Goal: Task Accomplishment & Management: Use online tool/utility

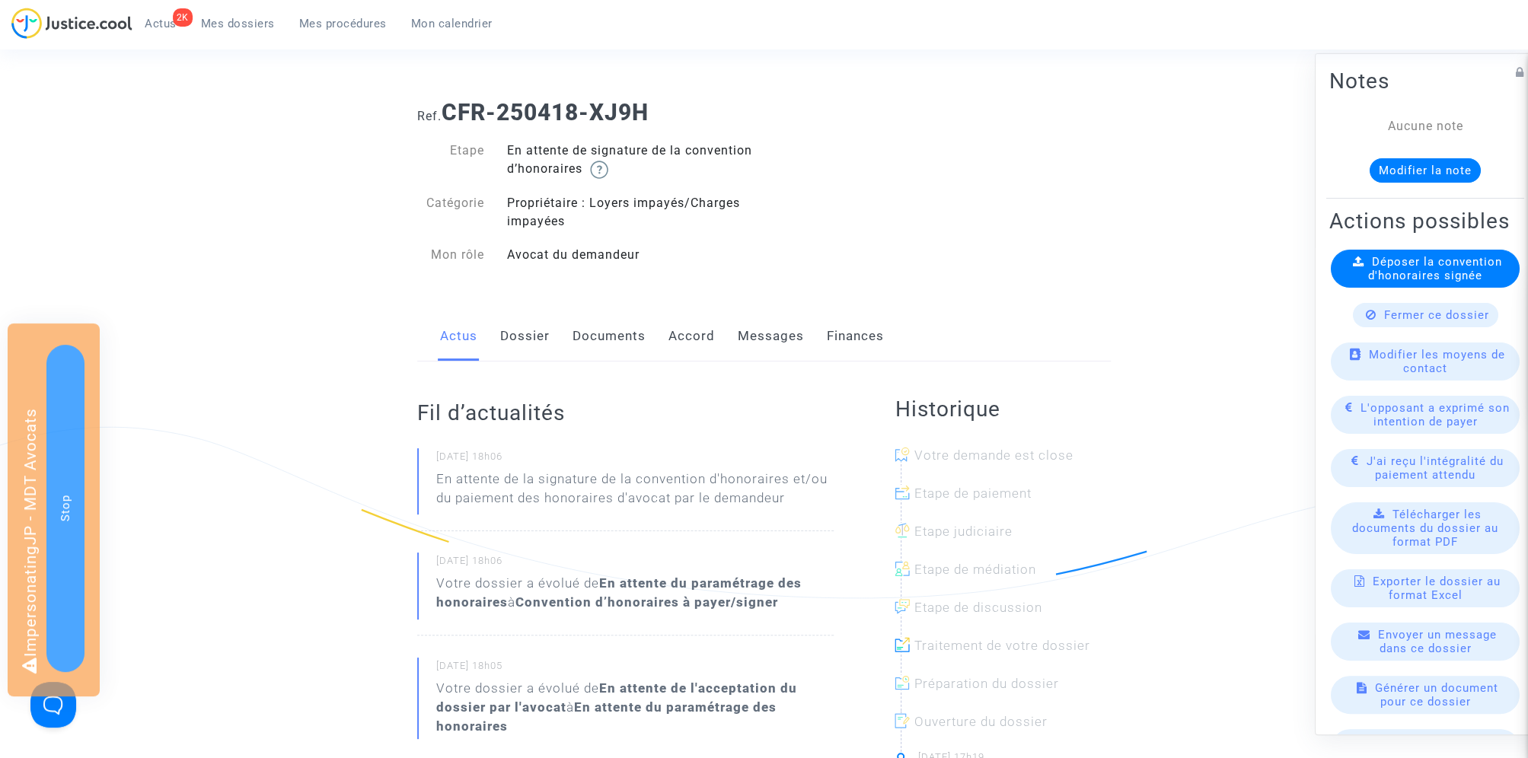
scroll to position [40, 0]
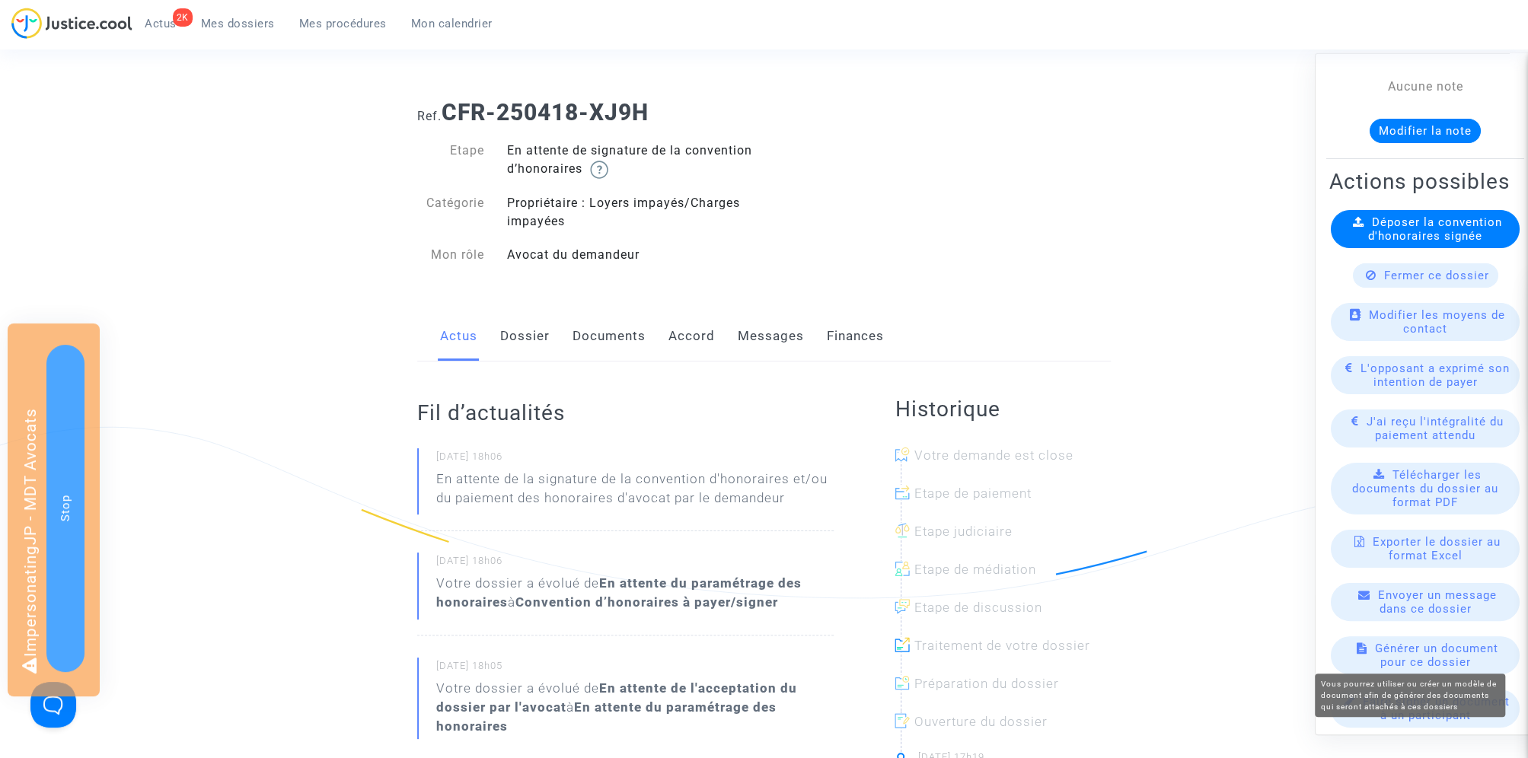
click at [1466, 650] on span "Générer un document pour ce dossier" at bounding box center [1436, 655] width 123 height 27
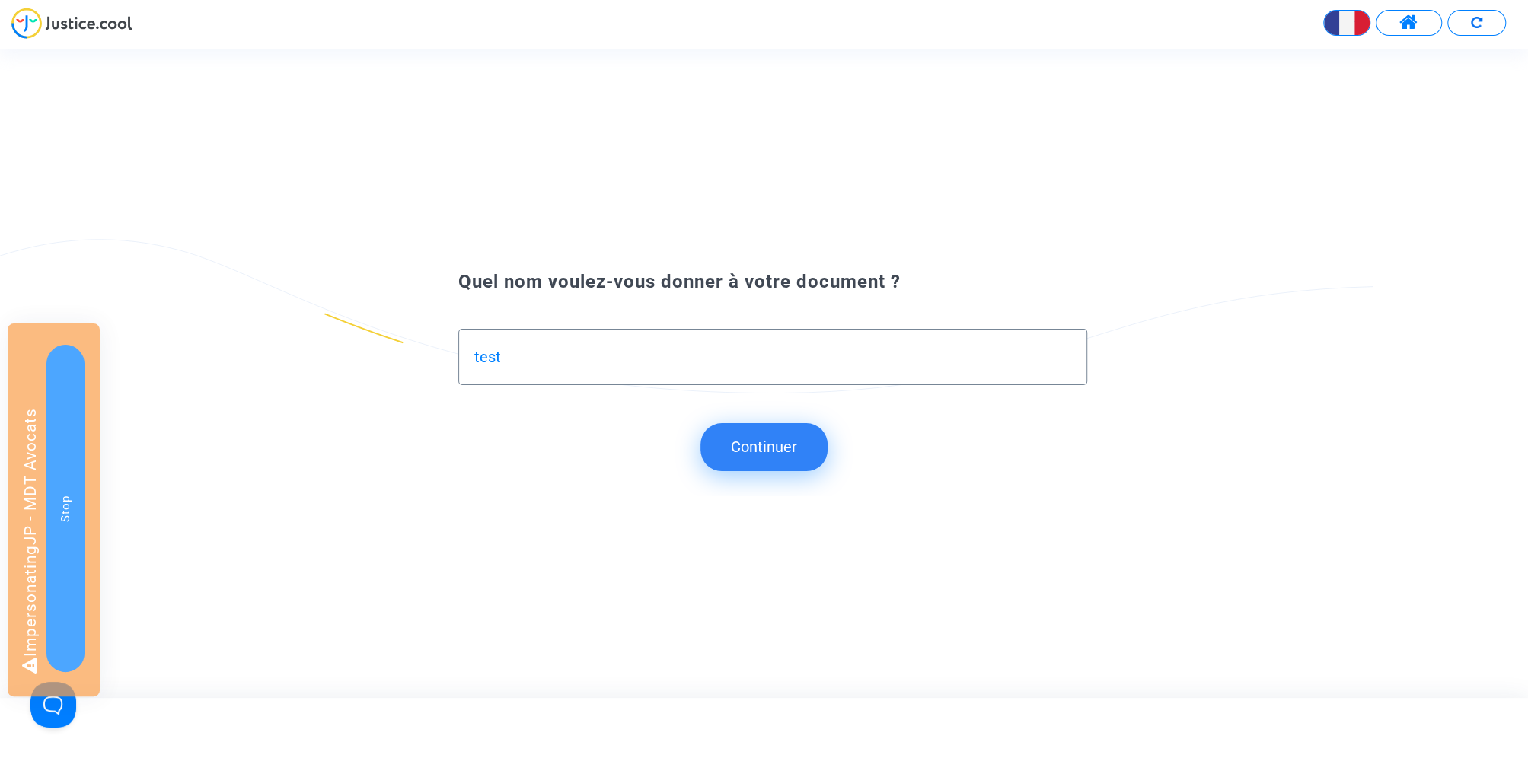
type input "test"
click at [755, 438] on button "Continuer" at bounding box center [763, 446] width 127 height 47
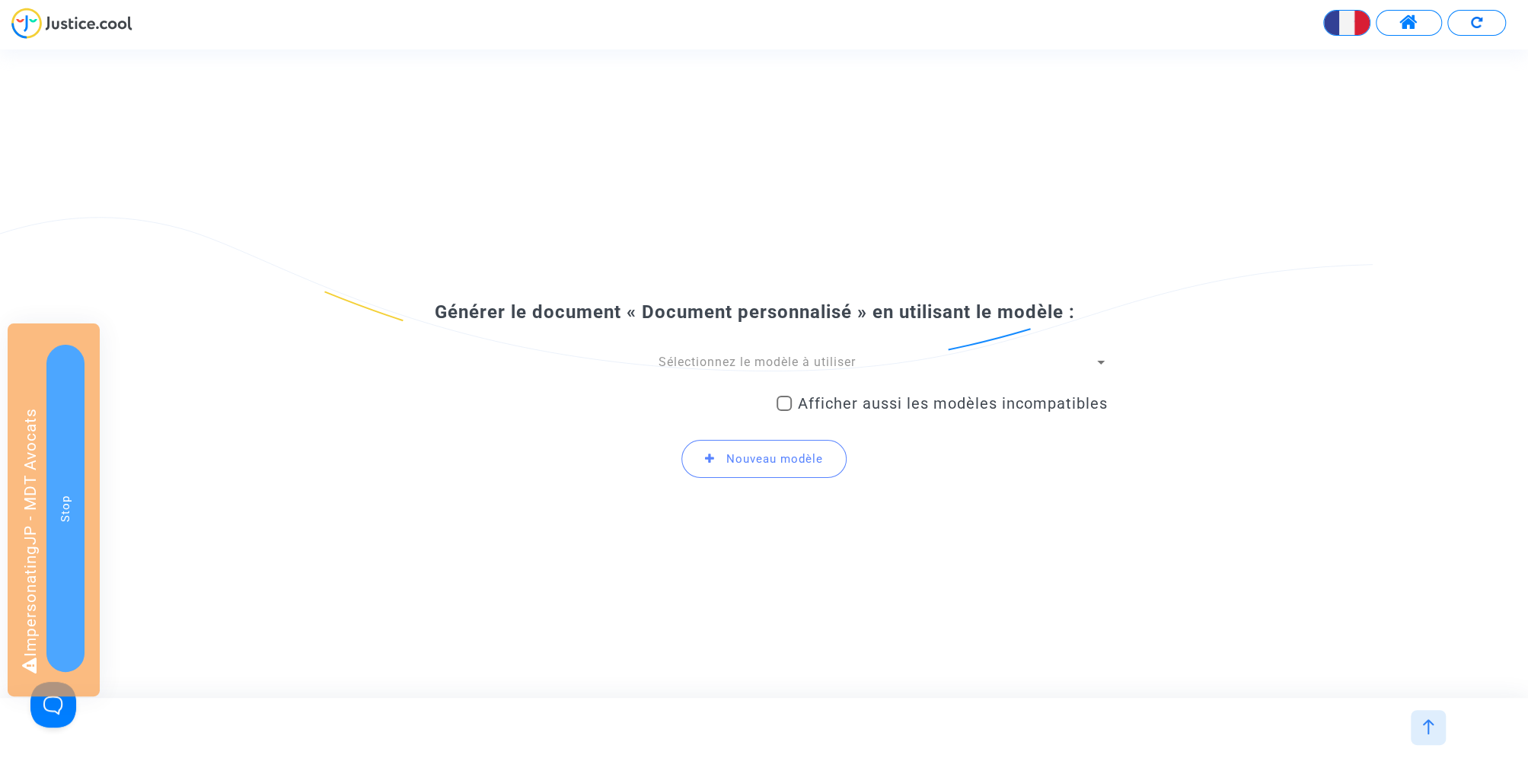
click at [749, 356] on span "Sélectionnez le modèle à utiliser" at bounding box center [757, 362] width 197 height 14
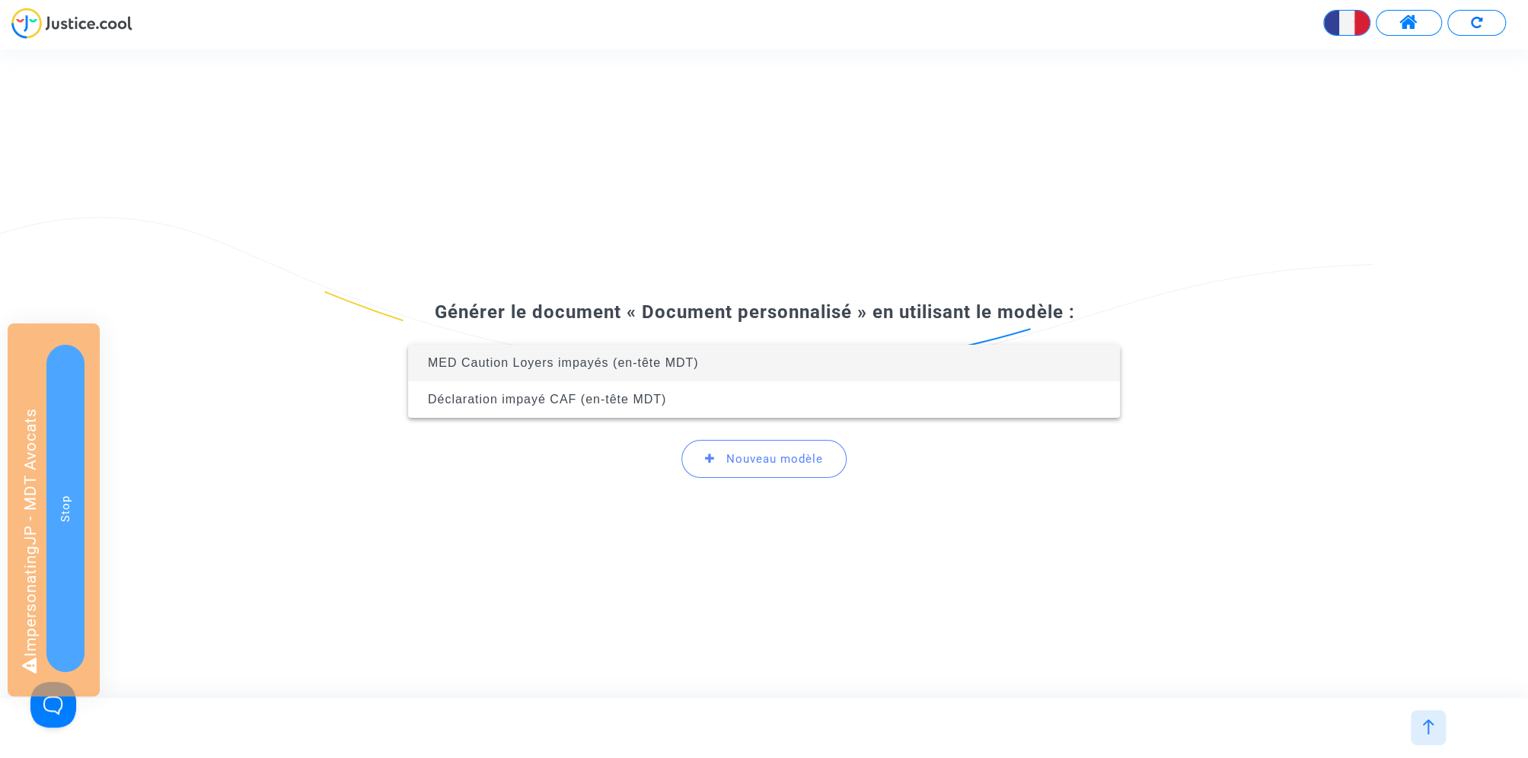
click at [732, 296] on div at bounding box center [764, 379] width 1528 height 758
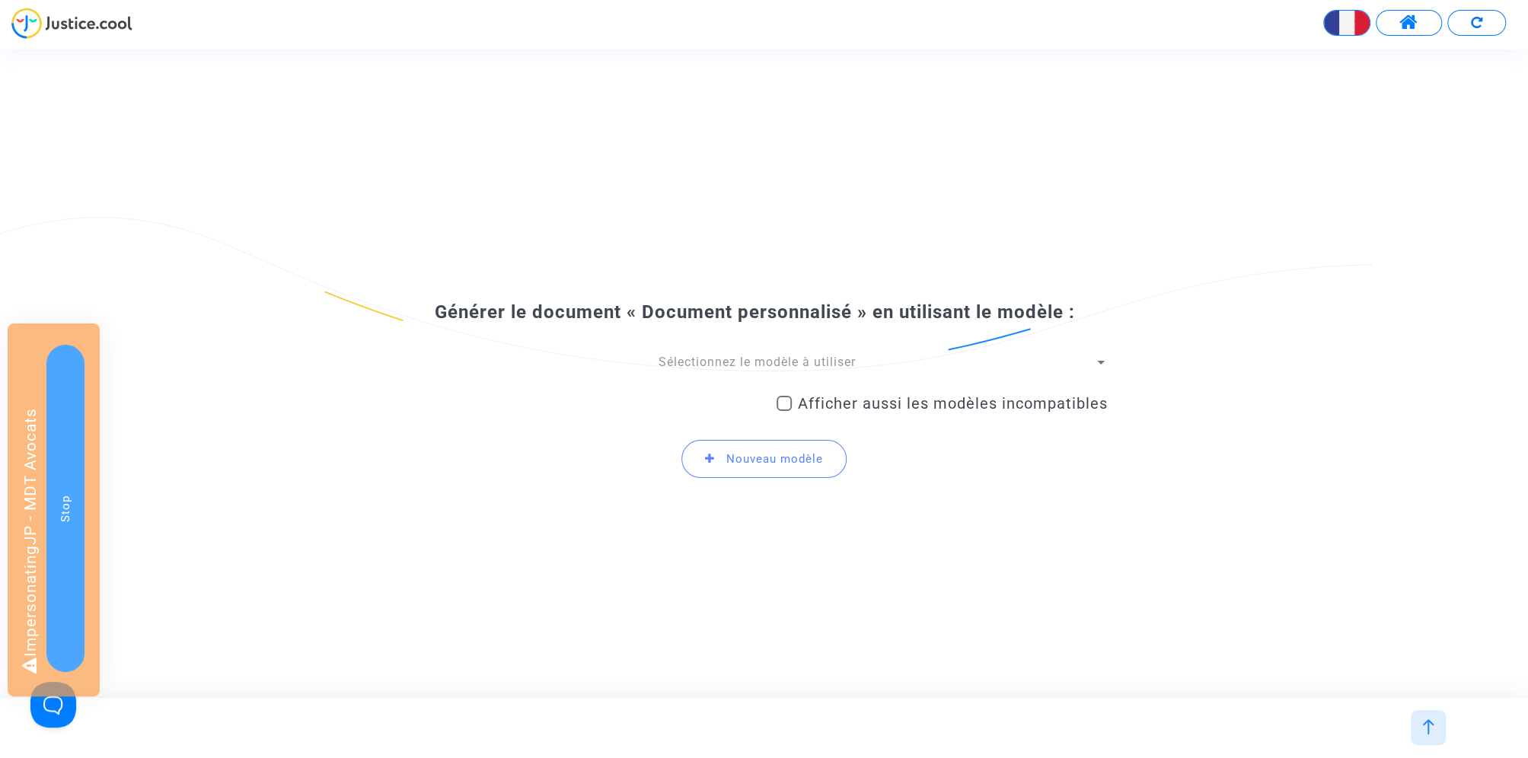
click at [819, 401] on span "Afficher aussi les modèles incompatibles" at bounding box center [953, 403] width 310 height 18
click at [784, 411] on input "Afficher aussi les modèles incompatibles" at bounding box center [783, 411] width 1 height 1
checkbox input "true"
click at [739, 363] on span "Sélectionnez le modèle à utiliser" at bounding box center [757, 362] width 197 height 14
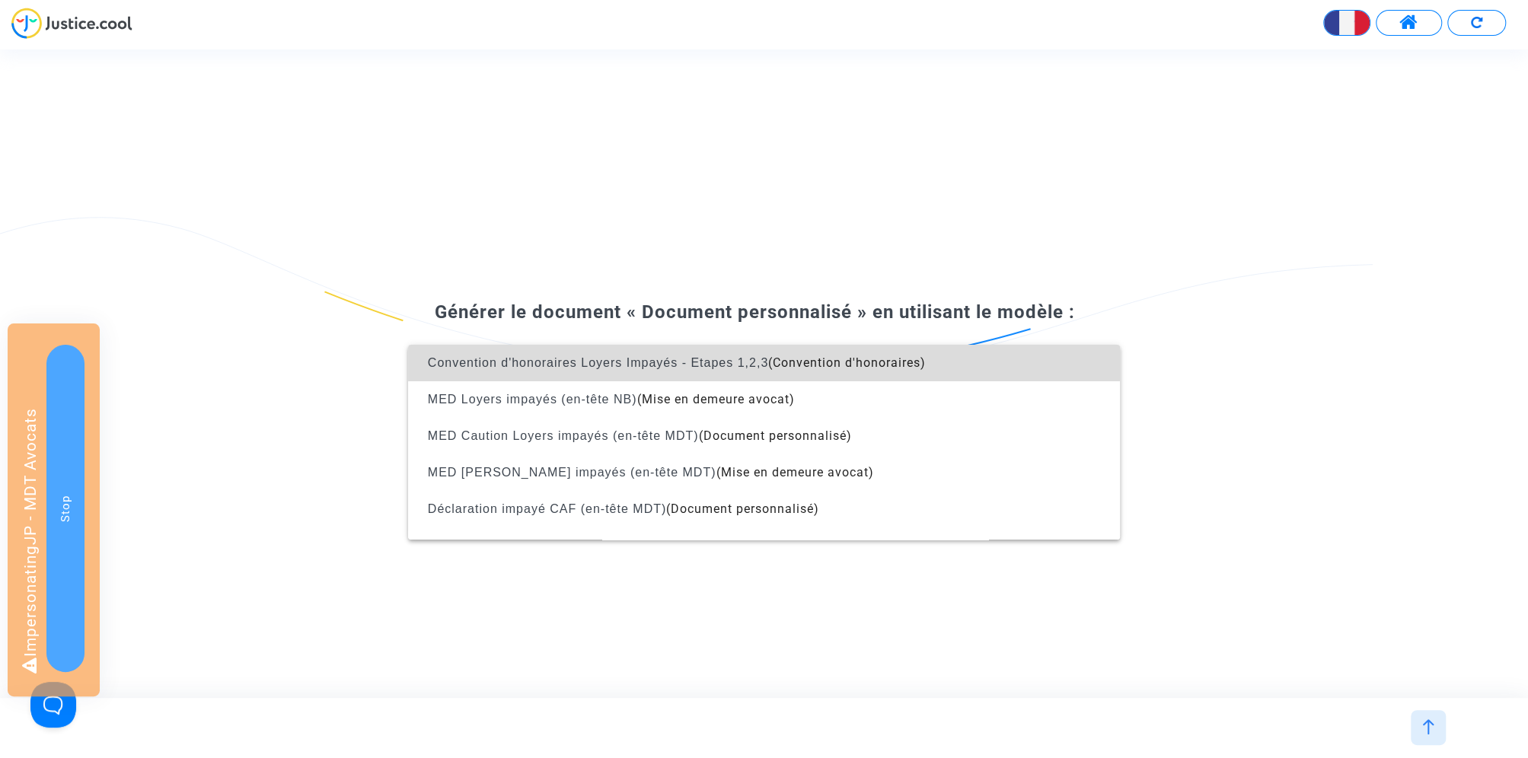
click at [739, 356] on span "Convention d'honoraires Loyers Impayés - Etapes 1,2,3" at bounding box center [598, 362] width 340 height 13
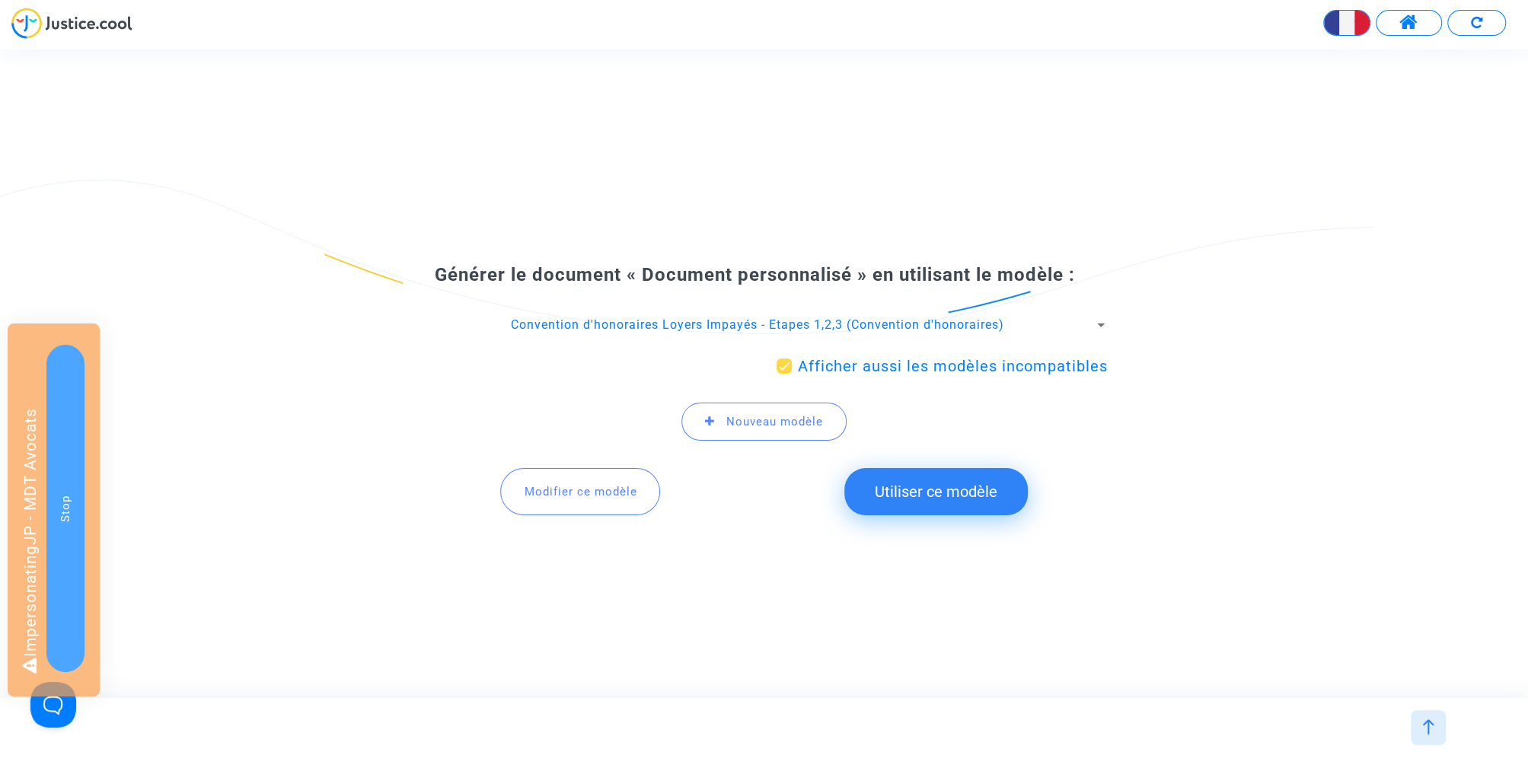
click at [908, 503] on button "Utiliser ce modèle" at bounding box center [935, 491] width 183 height 47
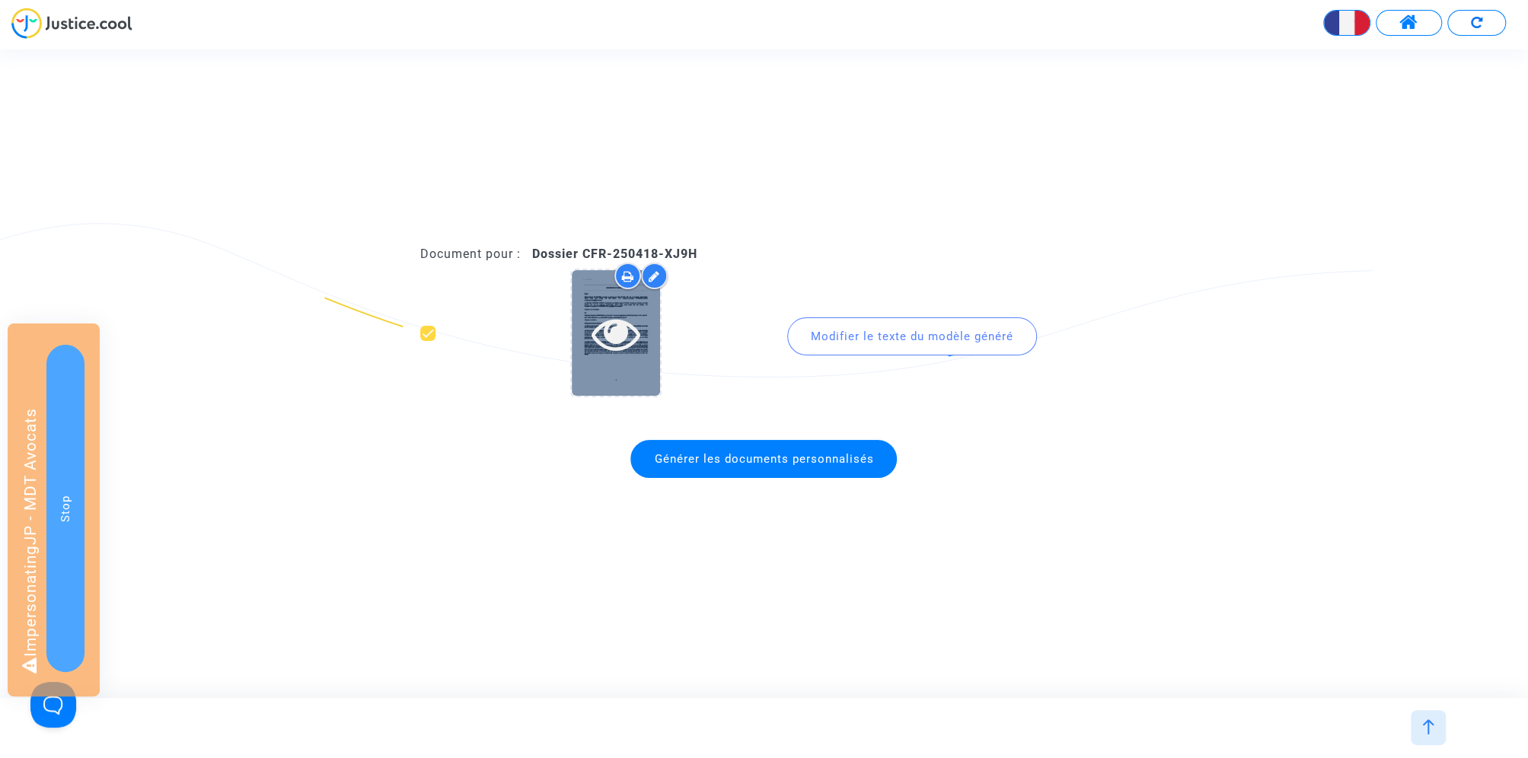
click at [605, 341] on icon at bounding box center [616, 333] width 49 height 49
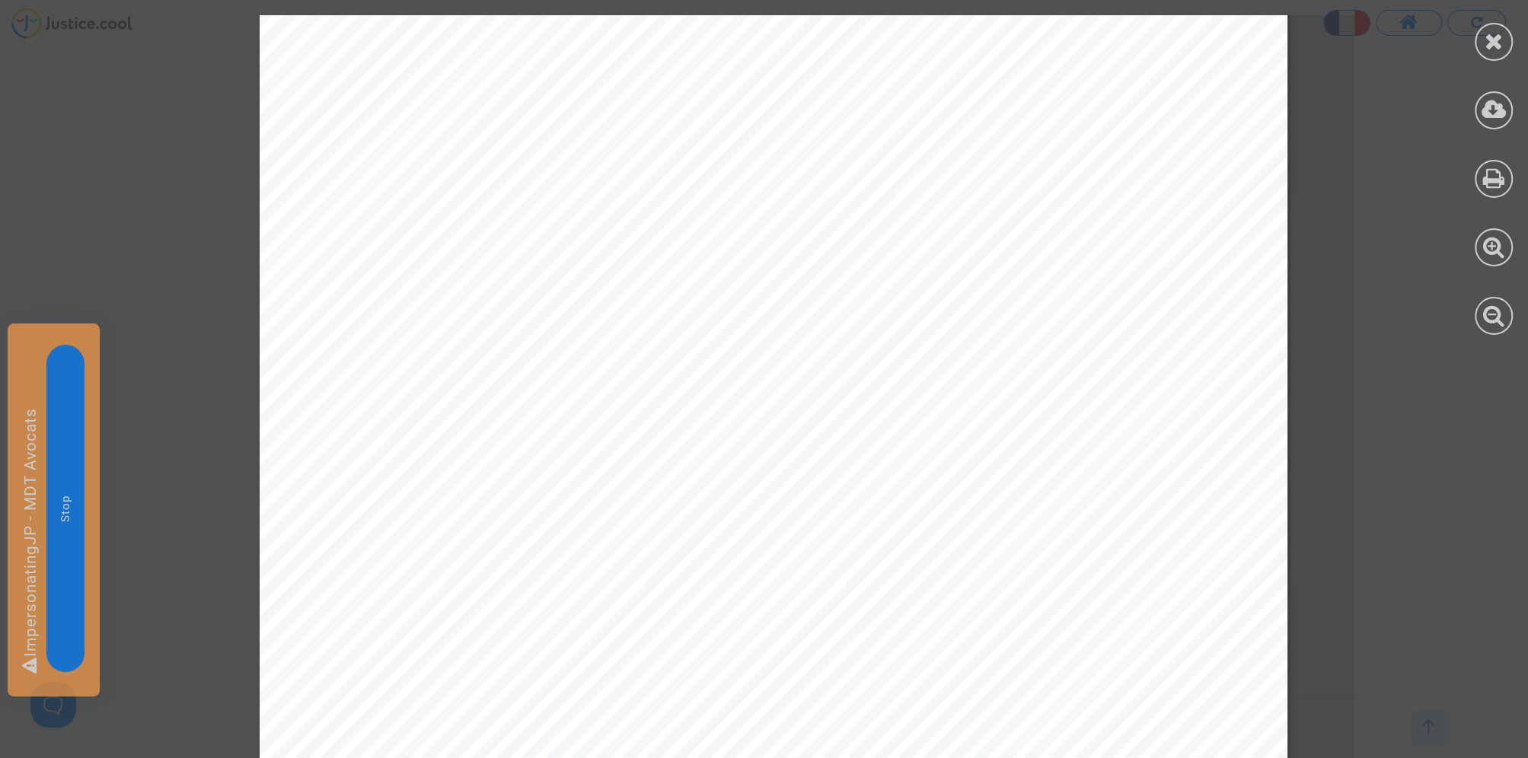
scroll to position [440, 0]
click at [1489, 317] on icon at bounding box center [1494, 315] width 22 height 23
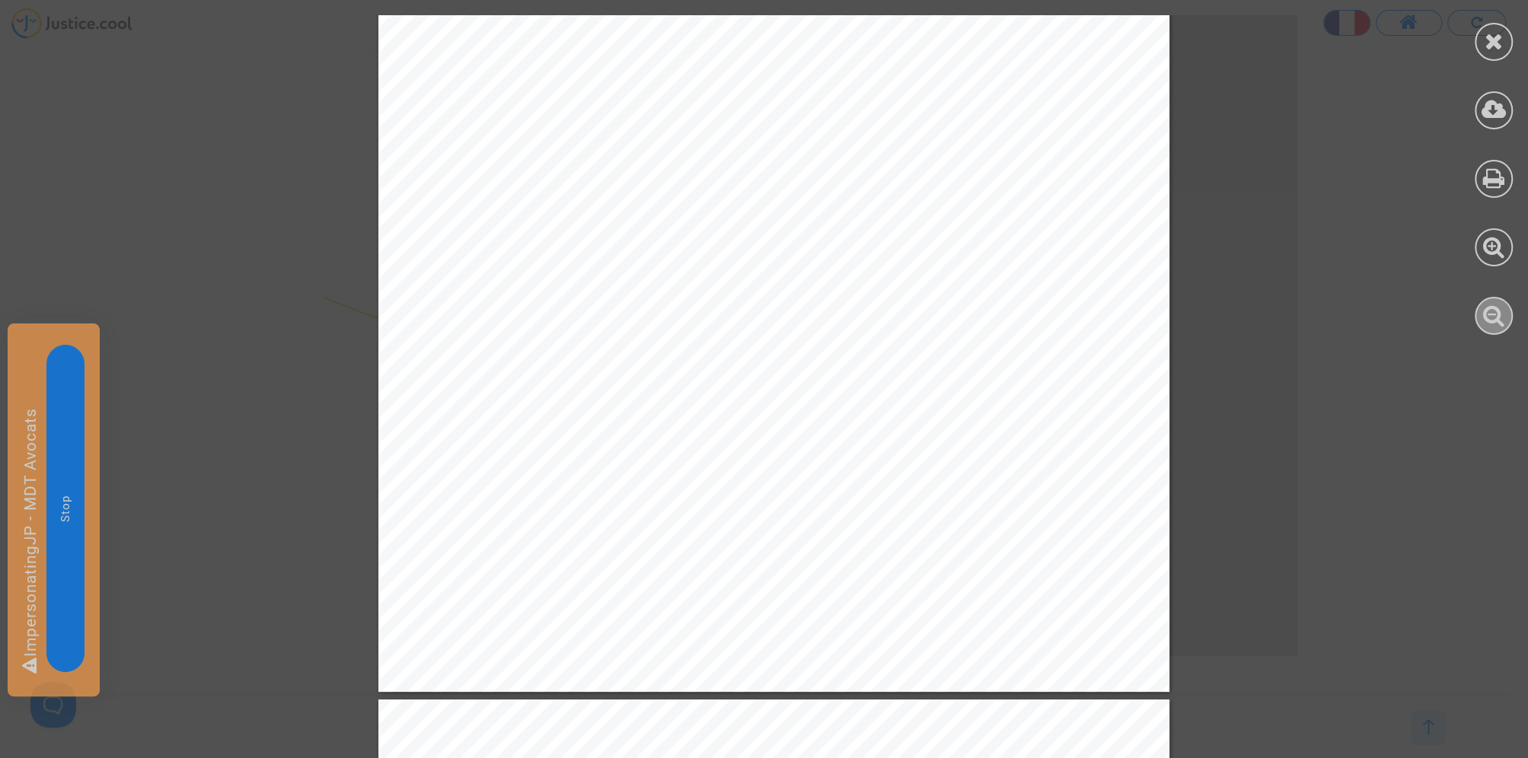
click at [1489, 317] on icon at bounding box center [1494, 315] width 22 height 23
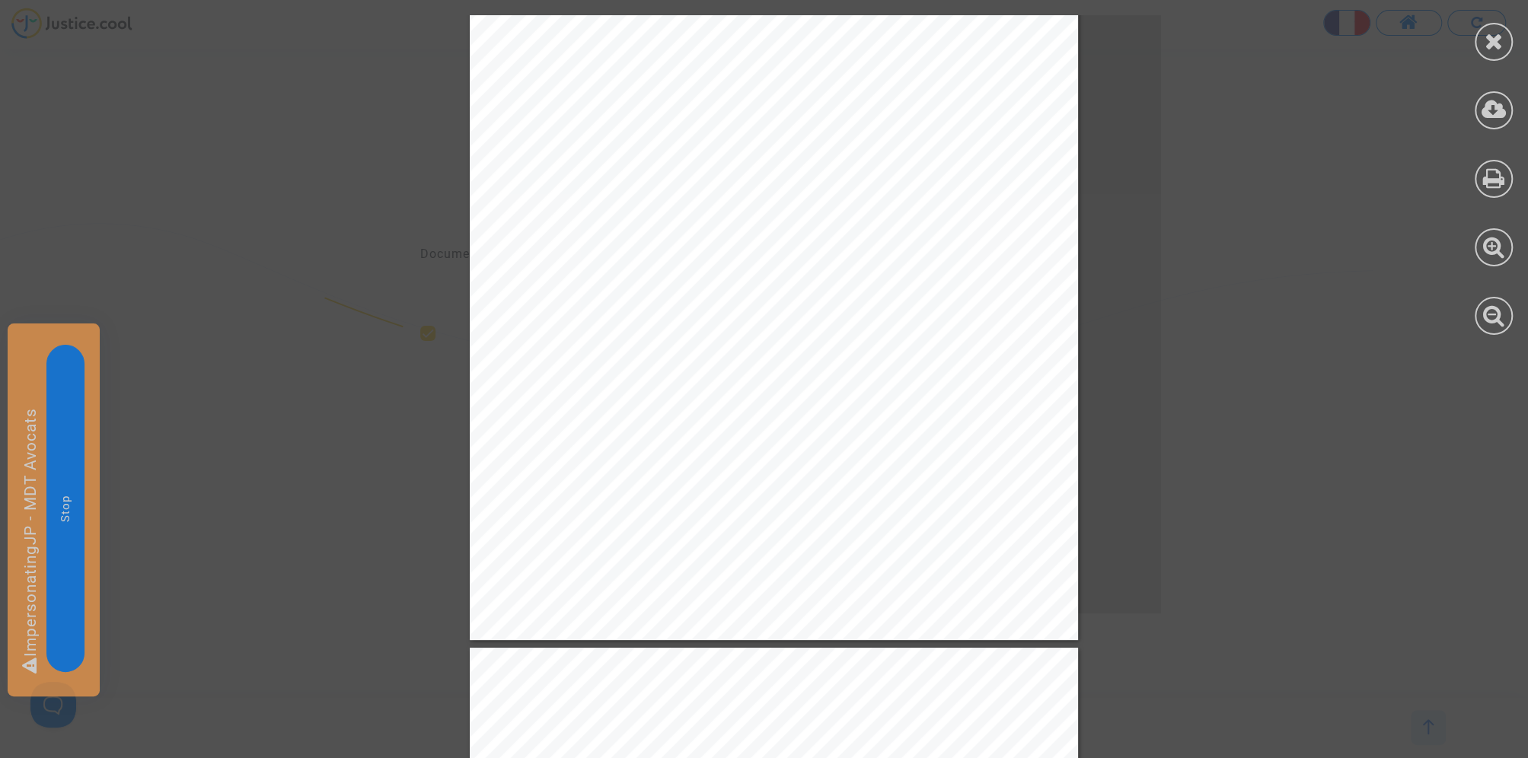
scroll to position [0, 0]
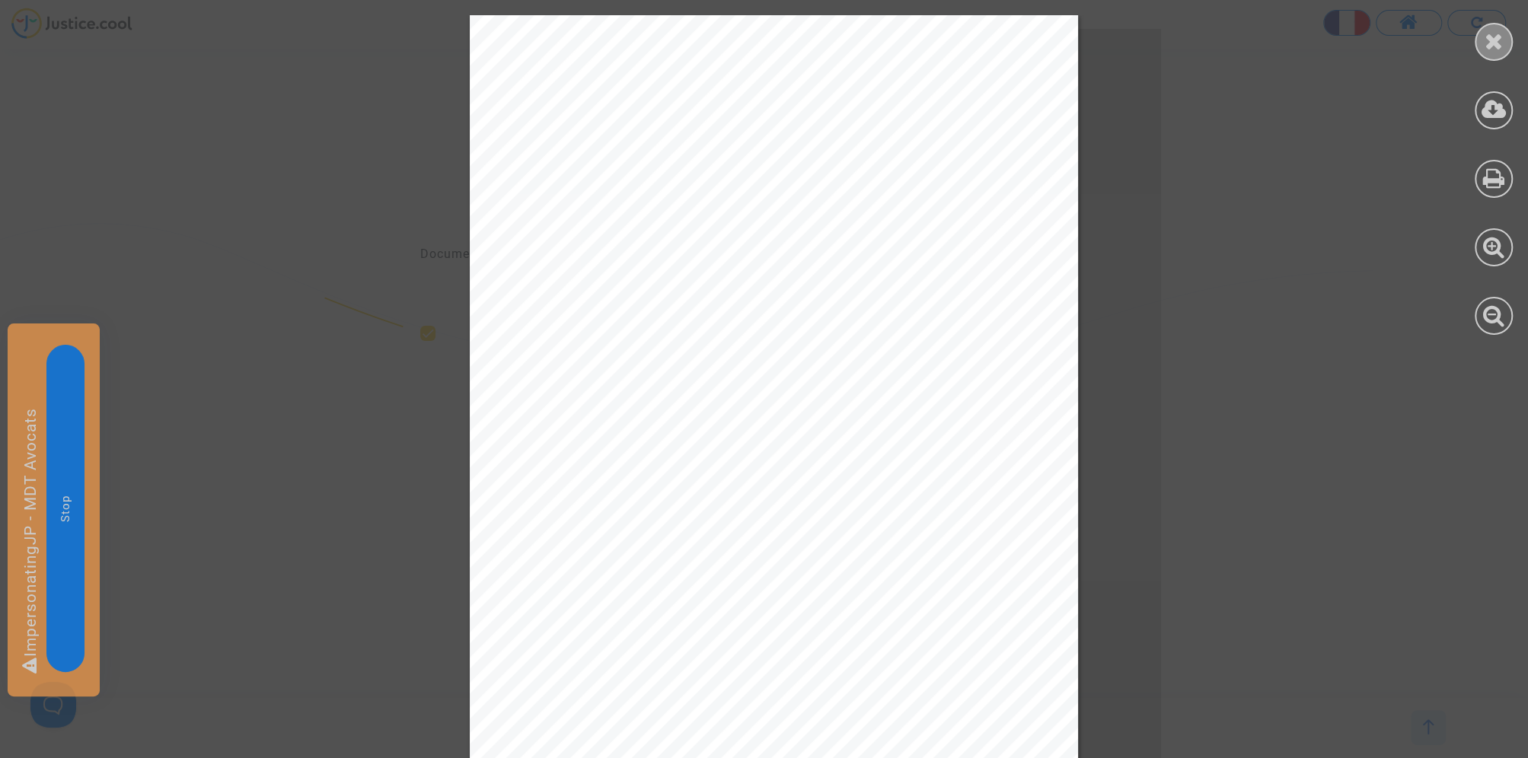
click at [1498, 43] on icon at bounding box center [1494, 41] width 19 height 23
